Goal: Transaction & Acquisition: Obtain resource

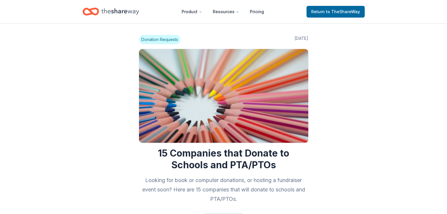
scroll to position [206, 0]
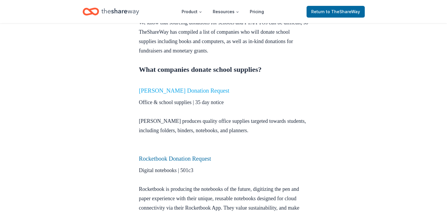
click at [165, 90] on link "[PERSON_NAME] Donation Request" at bounding box center [184, 91] width 90 height 6
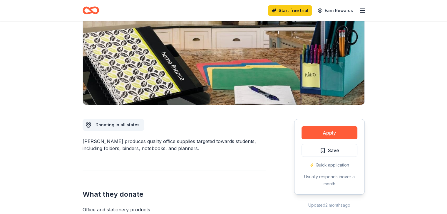
scroll to position [118, 0]
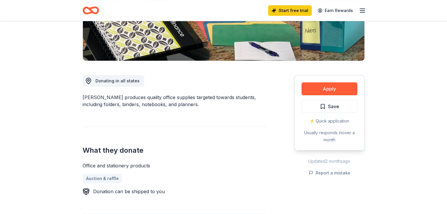
click at [326, 121] on div "⚡️ Quick application" at bounding box center [329, 121] width 56 height 7
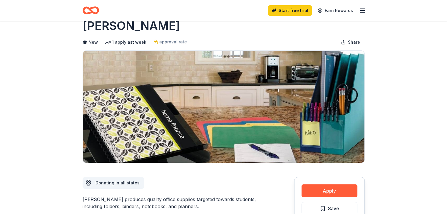
scroll to position [0, 0]
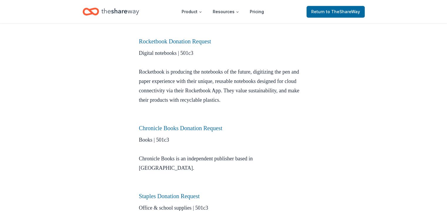
scroll to position [294, 0]
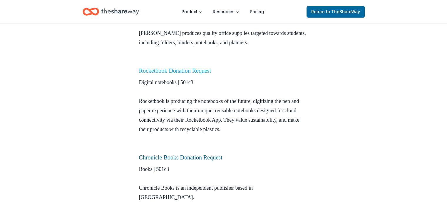
click at [176, 71] on link "Rocketbook Donation Request" at bounding box center [175, 71] width 72 height 6
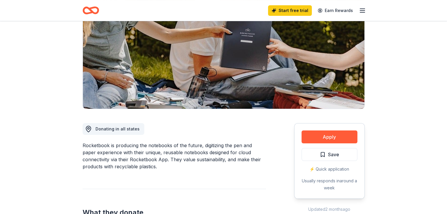
scroll to position [147, 0]
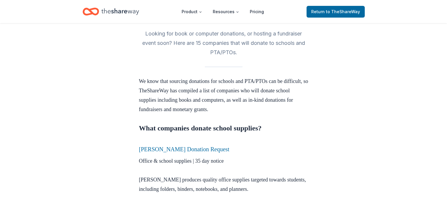
scroll to position [29, 0]
